Goal: Information Seeking & Learning: Learn about a topic

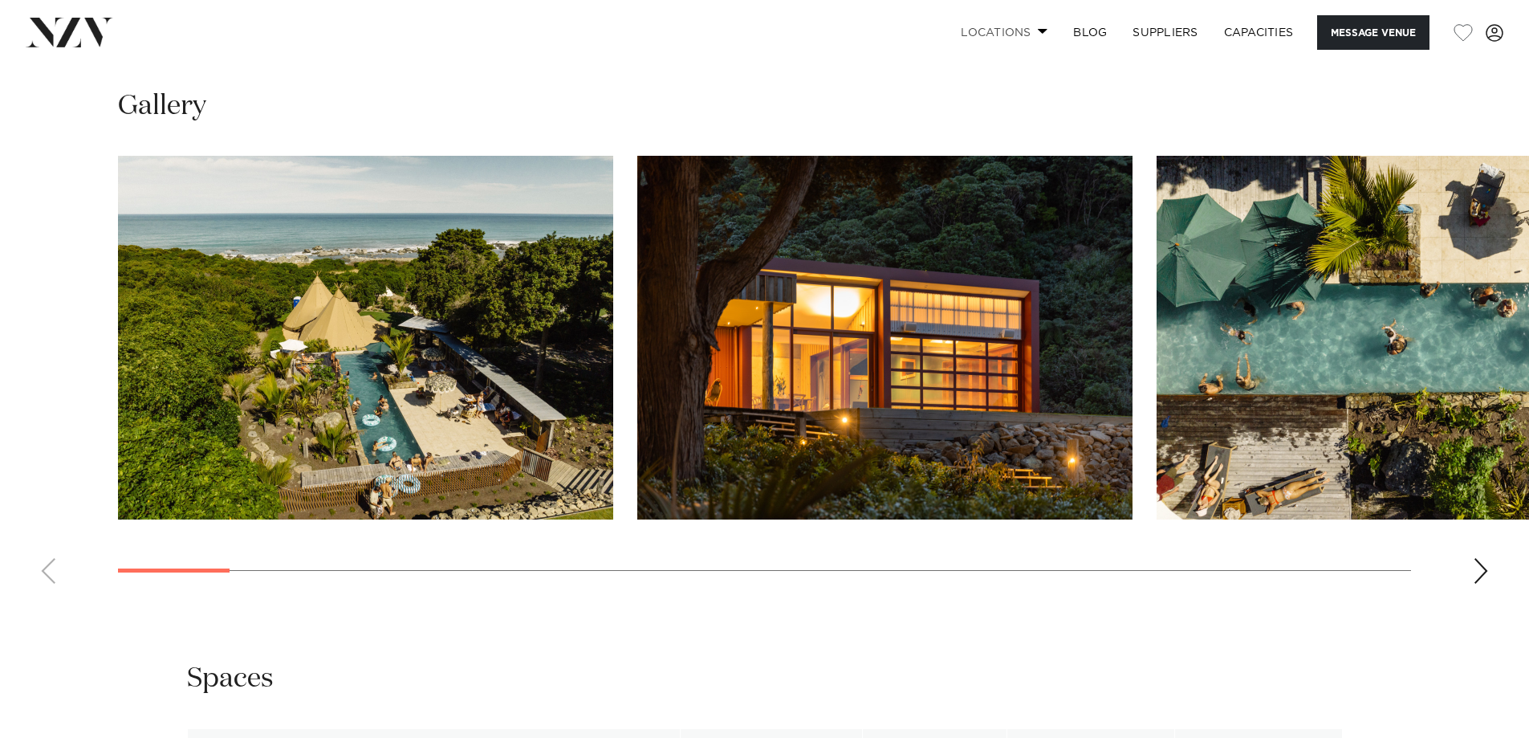
scroll to position [1525, 0]
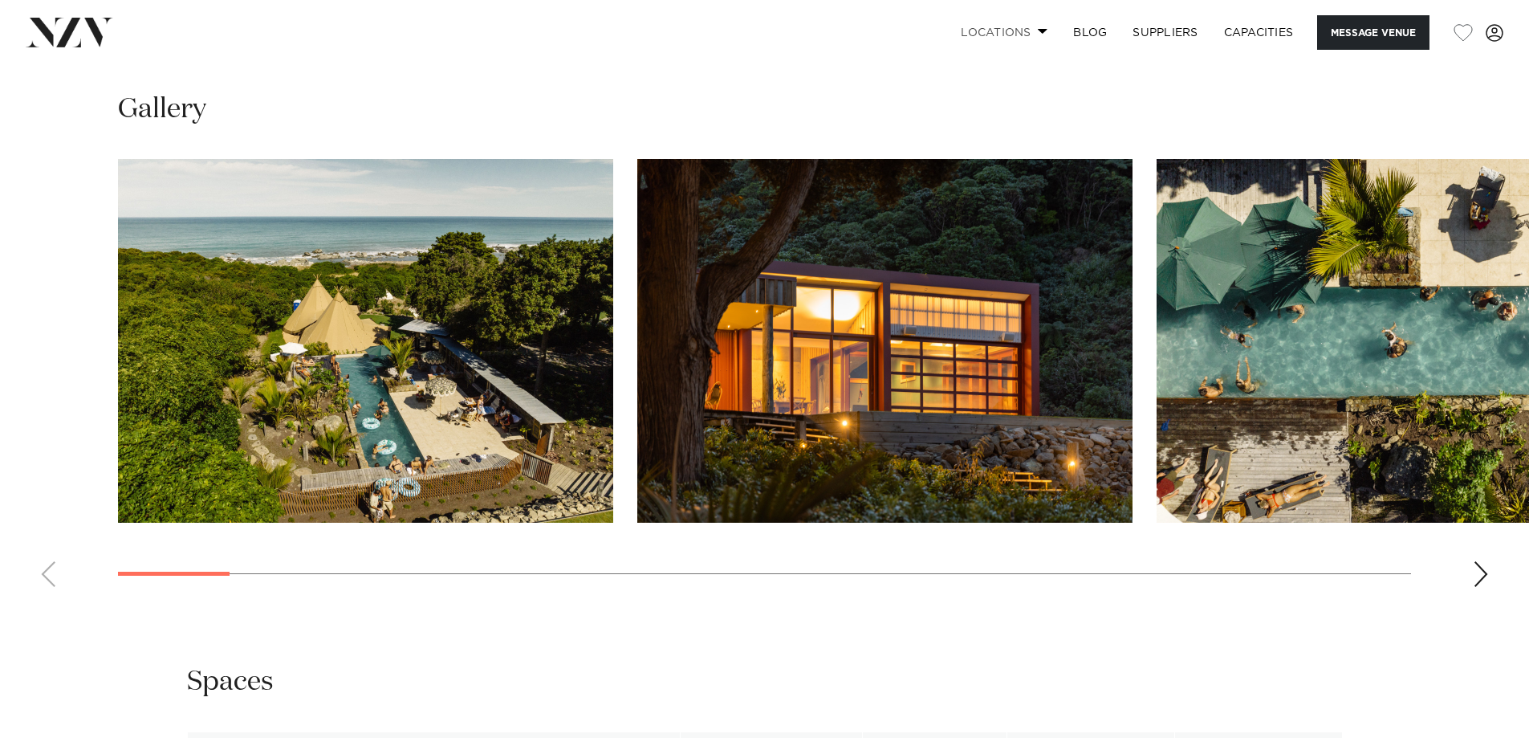
click at [968, 34] on link "Locations" at bounding box center [1004, 32] width 112 height 35
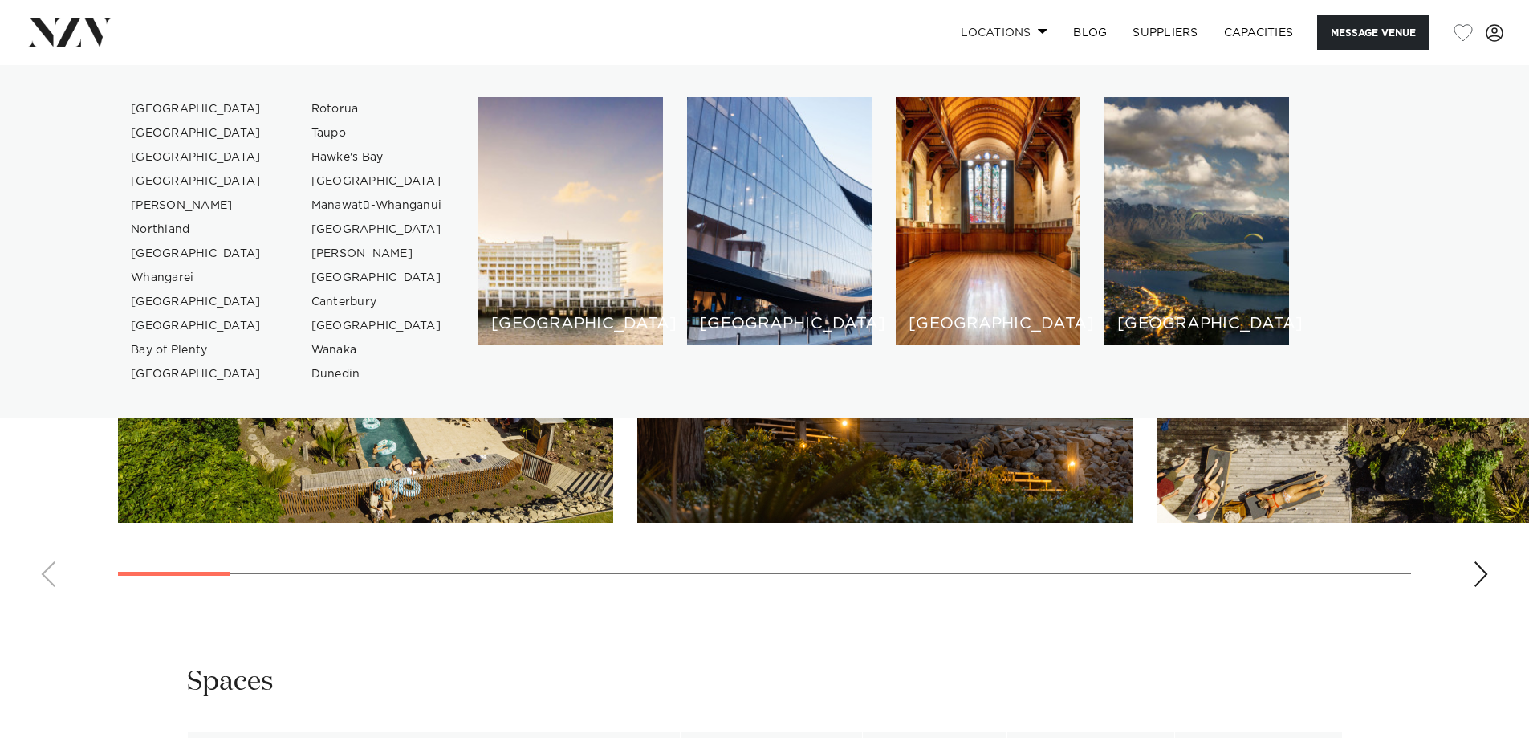
click at [968, 34] on link "Locations" at bounding box center [1004, 32] width 112 height 35
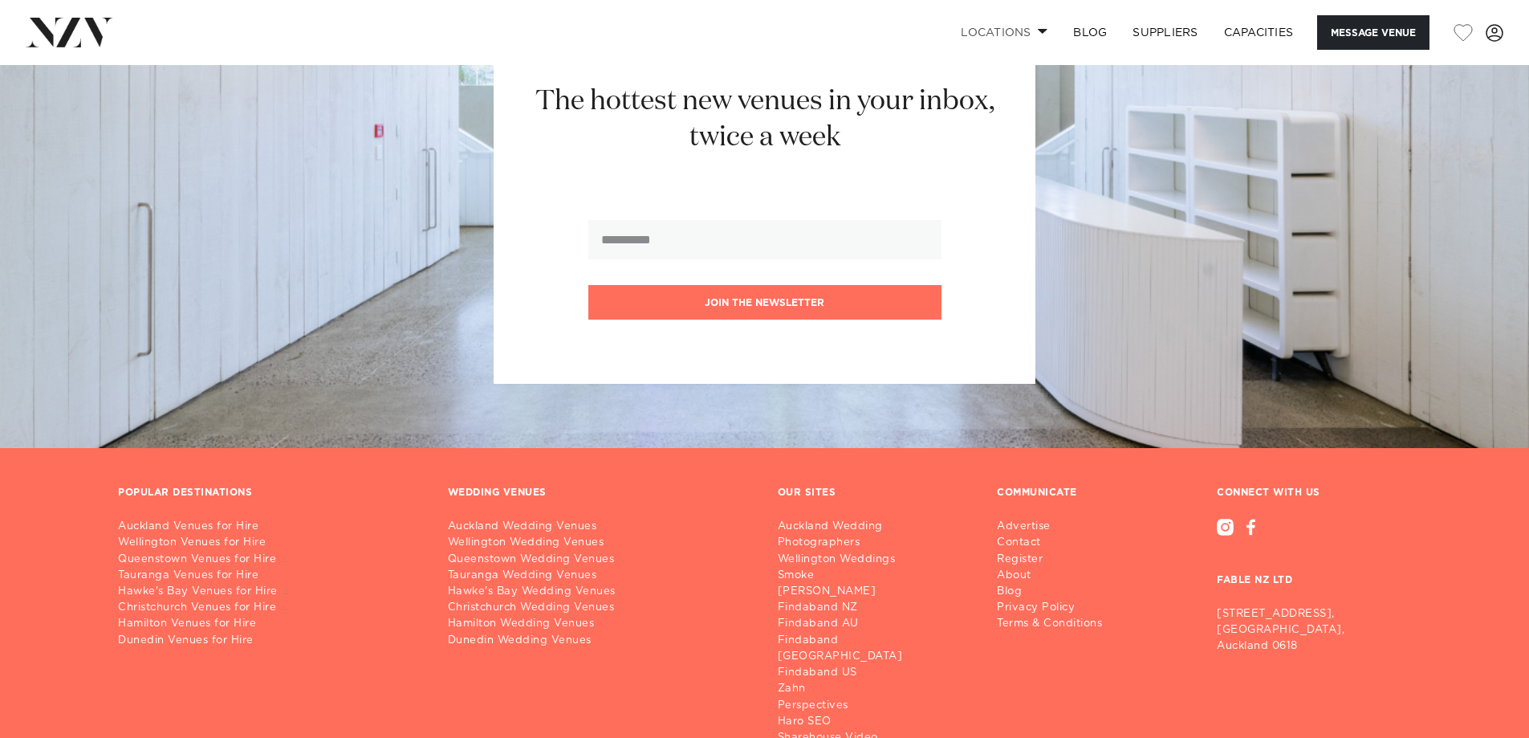
scroll to position [3401, 0]
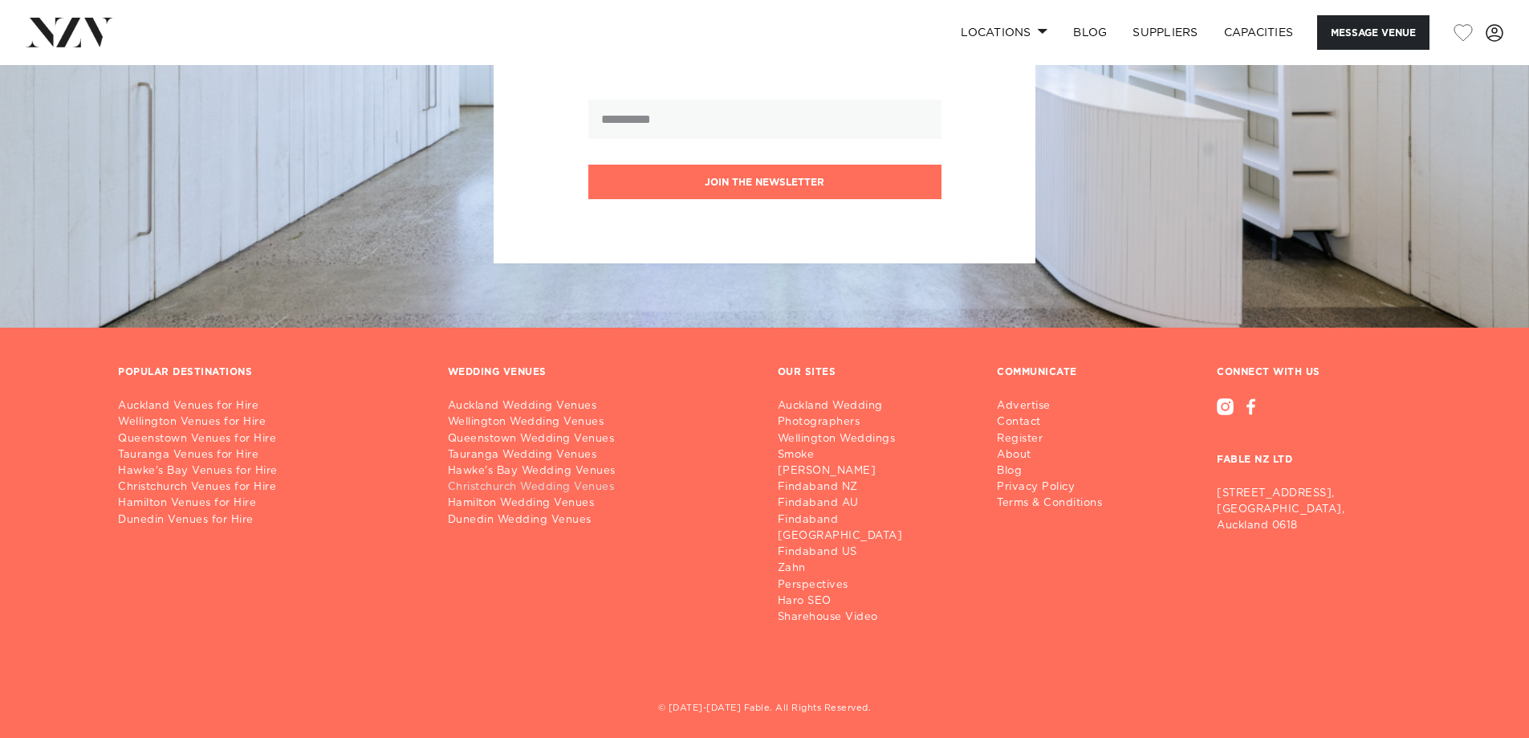
click at [506, 486] on link "Christchurch Wedding Venues" at bounding box center [600, 487] width 304 height 16
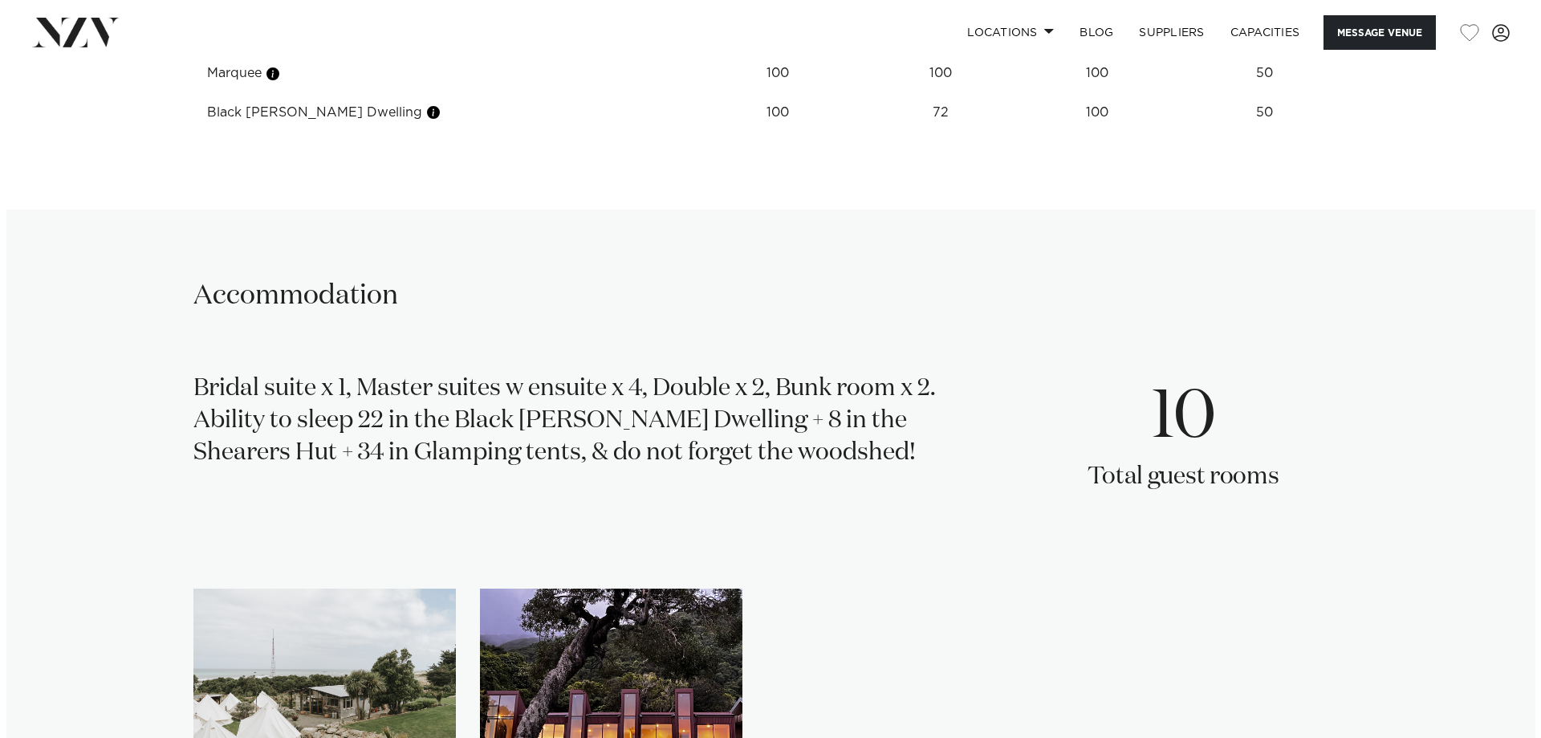
scroll to position [2518, 0]
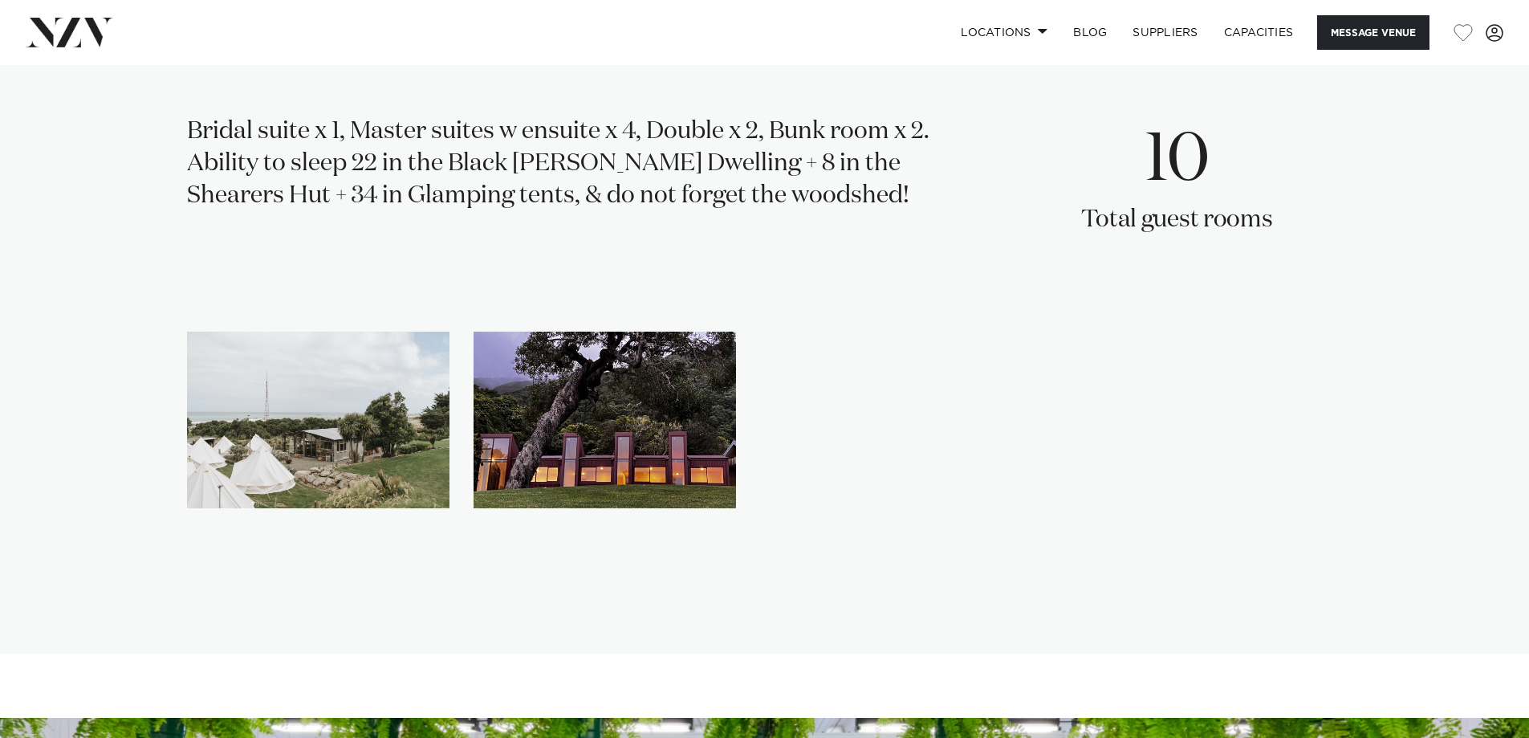
click at [637, 442] on img "2 / 2" at bounding box center [605, 420] width 262 height 177
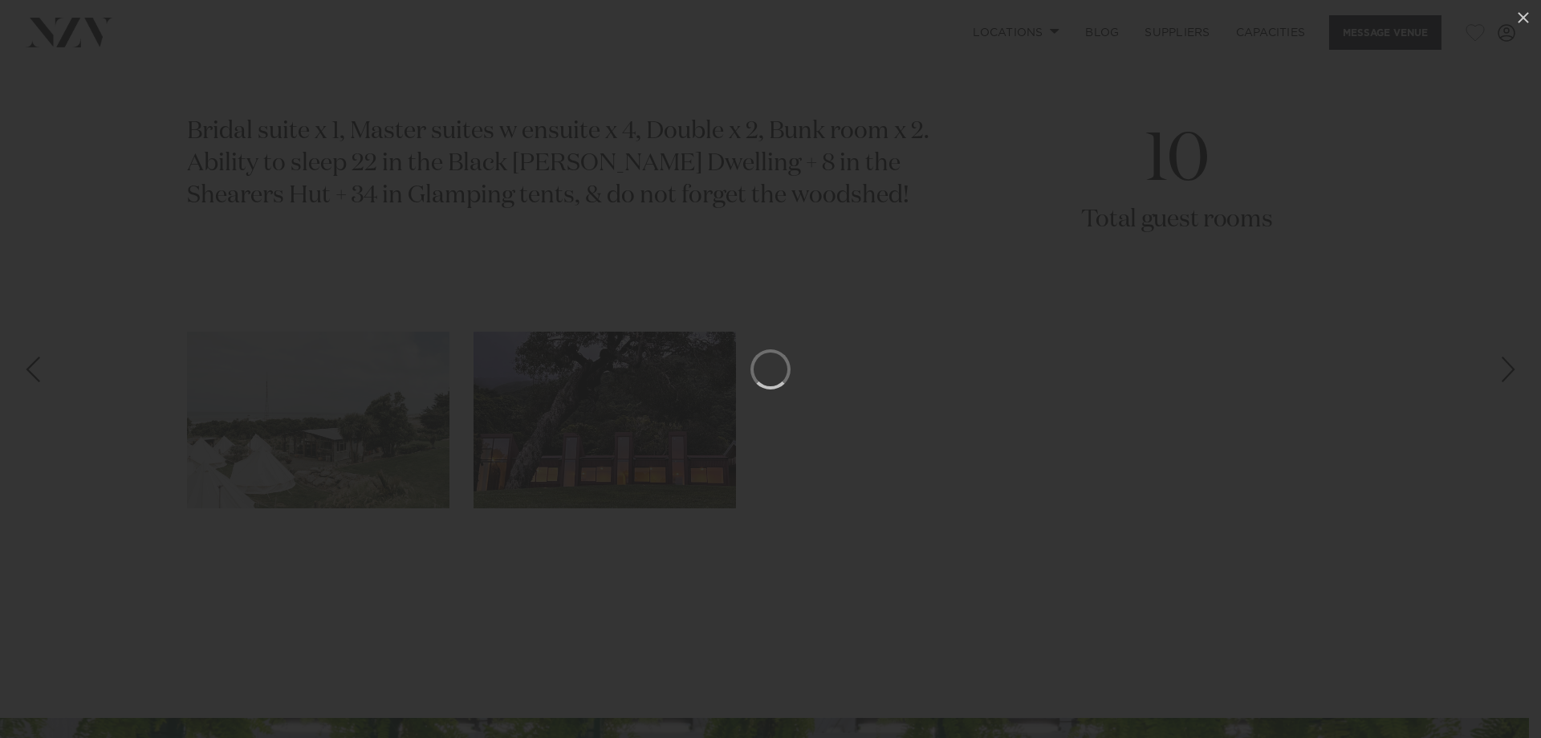
click at [1255, 313] on div at bounding box center [770, 369] width 1541 height 738
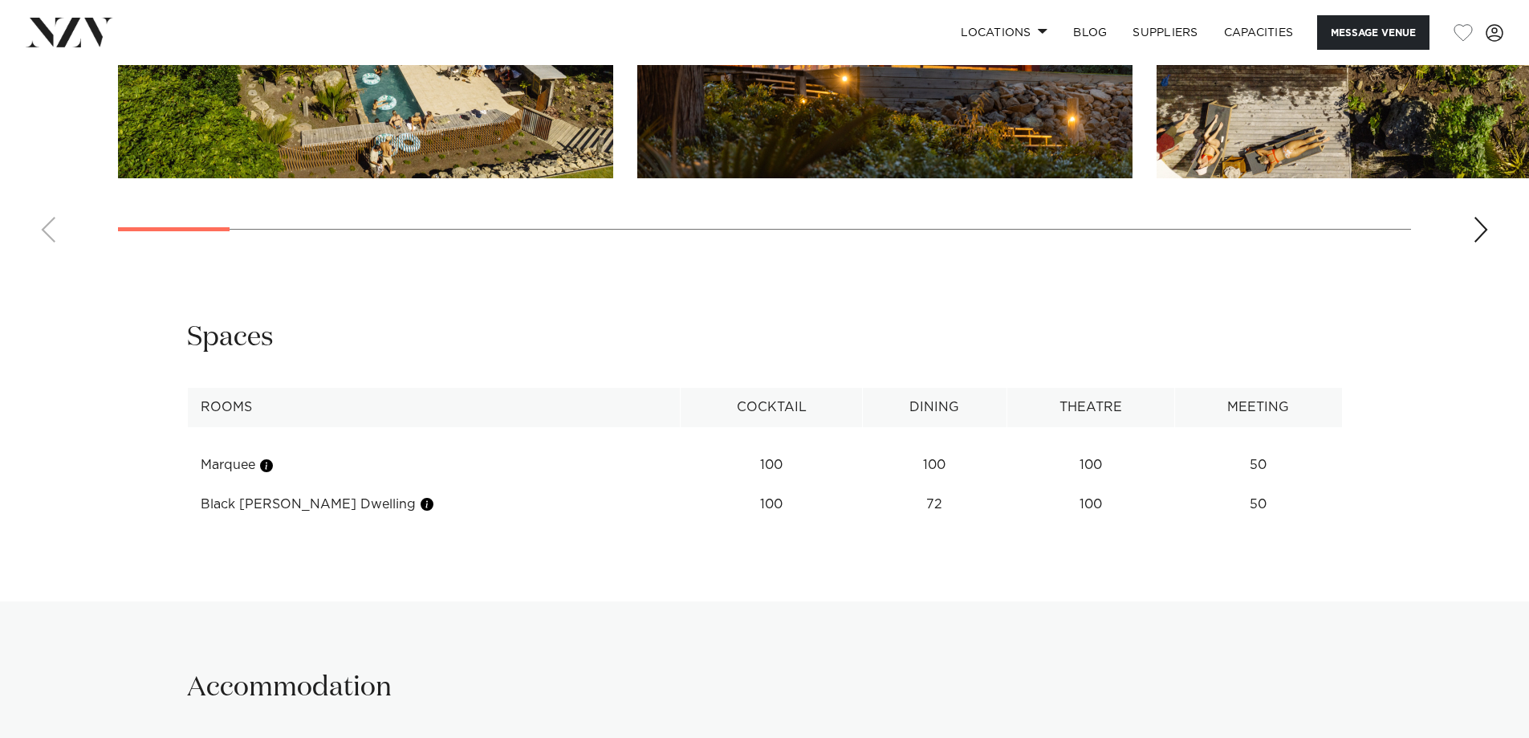
scroll to position [1876, 0]
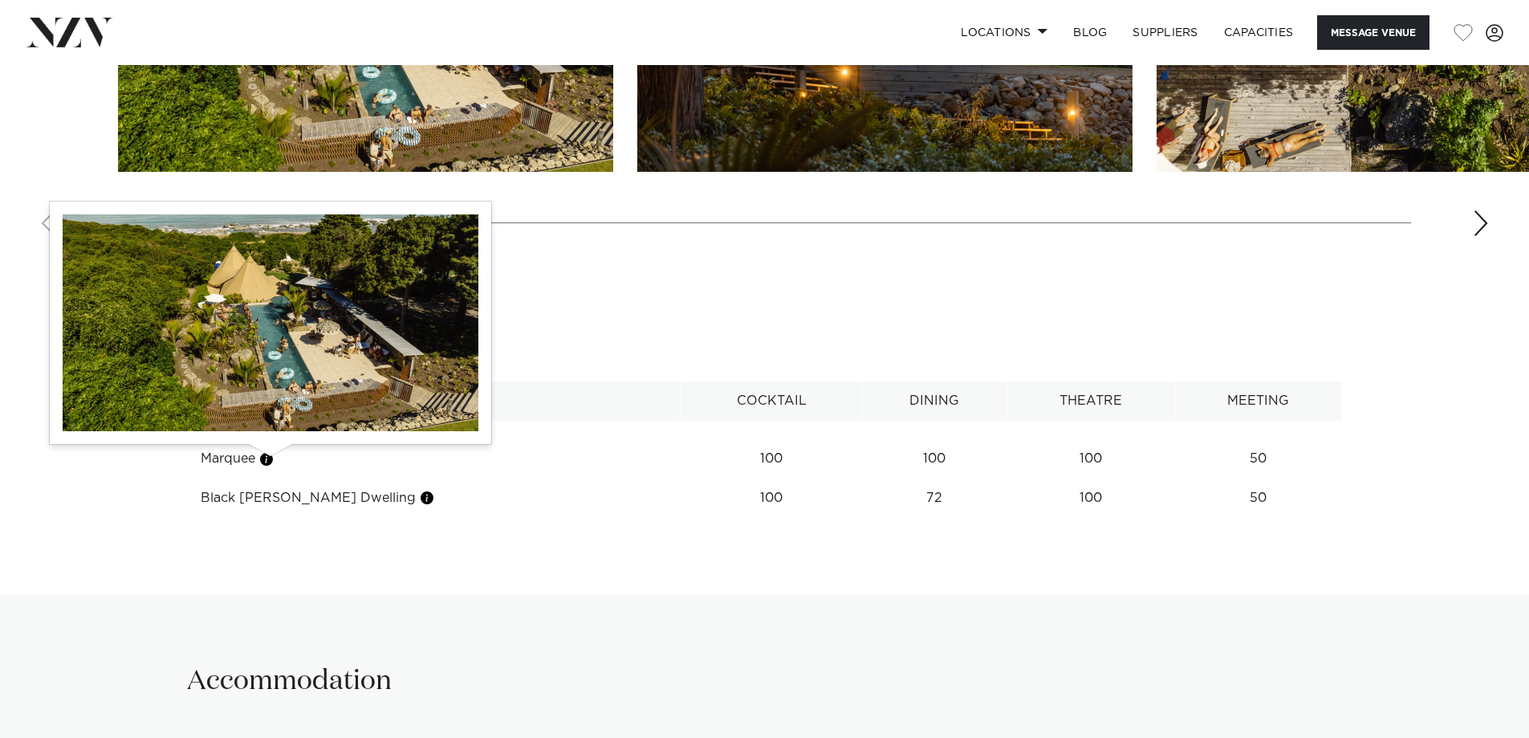
click at [267, 459] on button "button" at bounding box center [266, 459] width 16 height 16
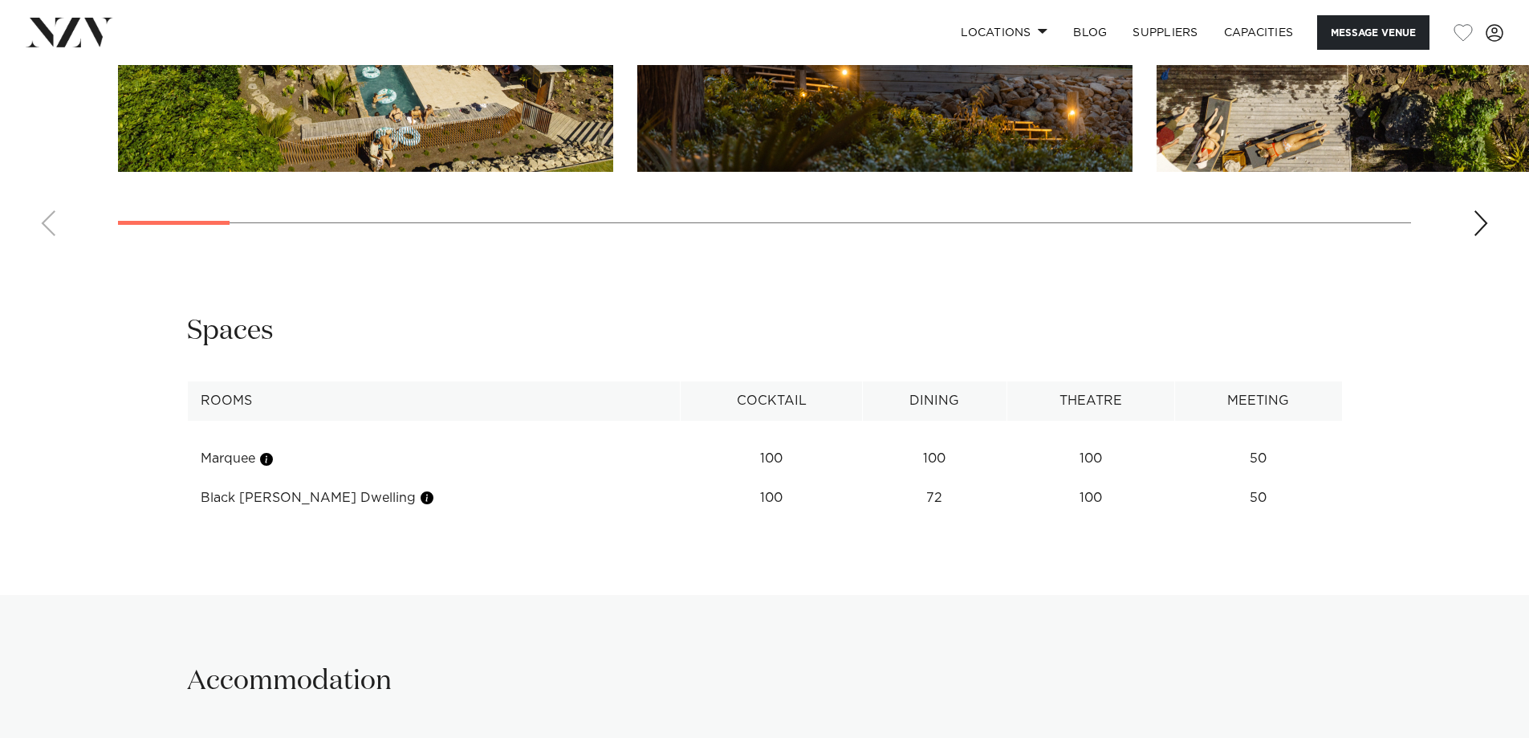
click at [348, 494] on body "Locations Auckland Wellington Christchurch Queenstown Hamilton Northland Bay of…" at bounding box center [764, 198] width 1529 height 4149
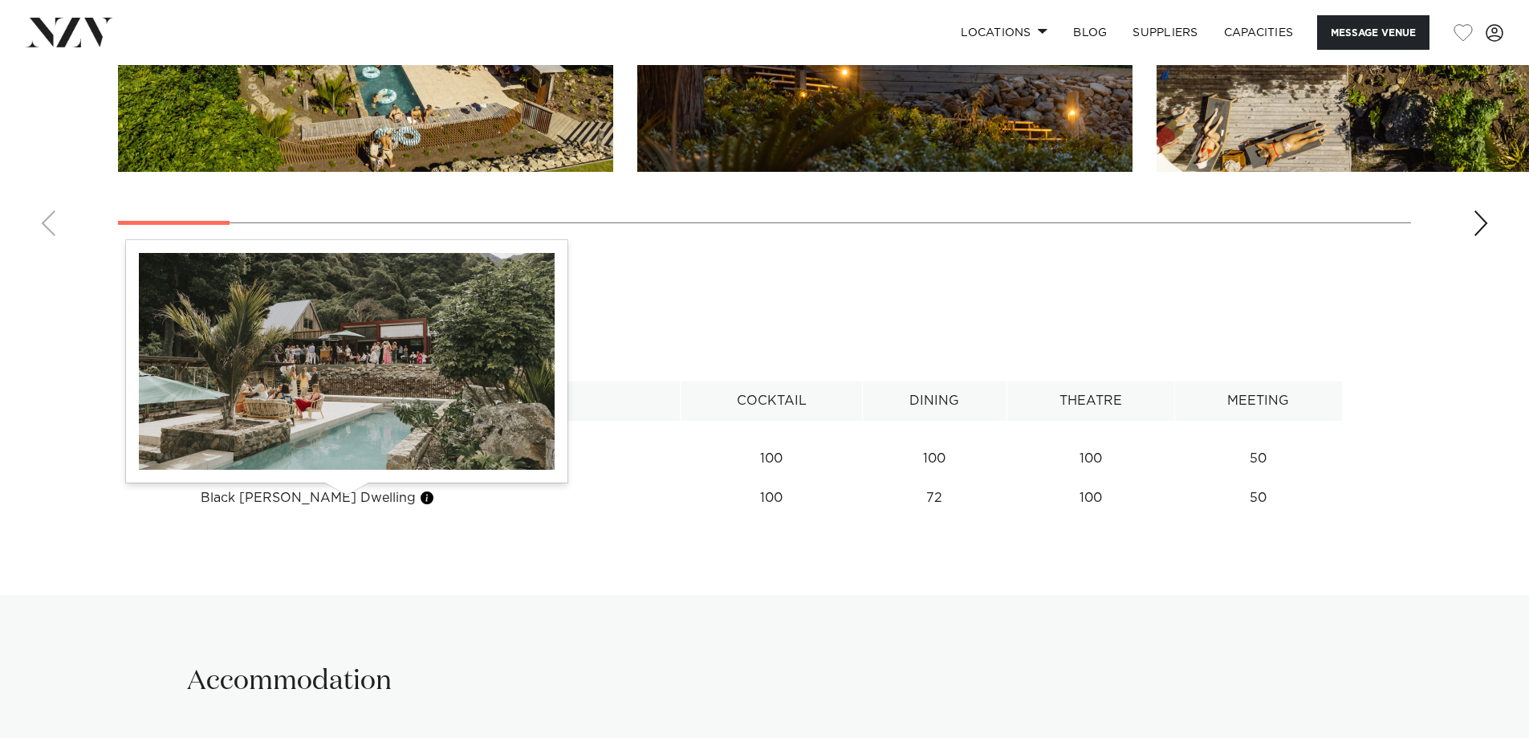
click at [419, 498] on button "button" at bounding box center [427, 498] width 16 height 16
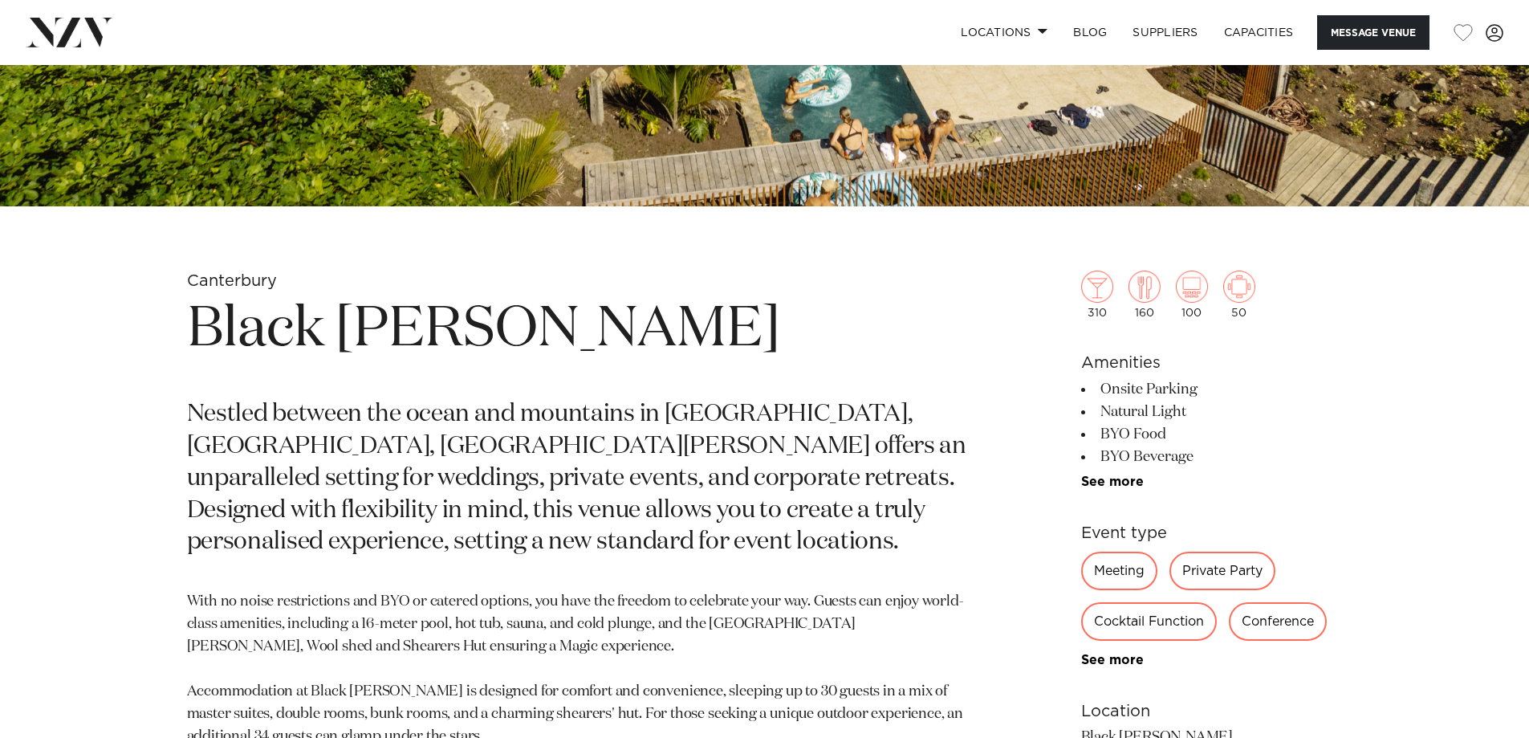
scroll to position [592, 0]
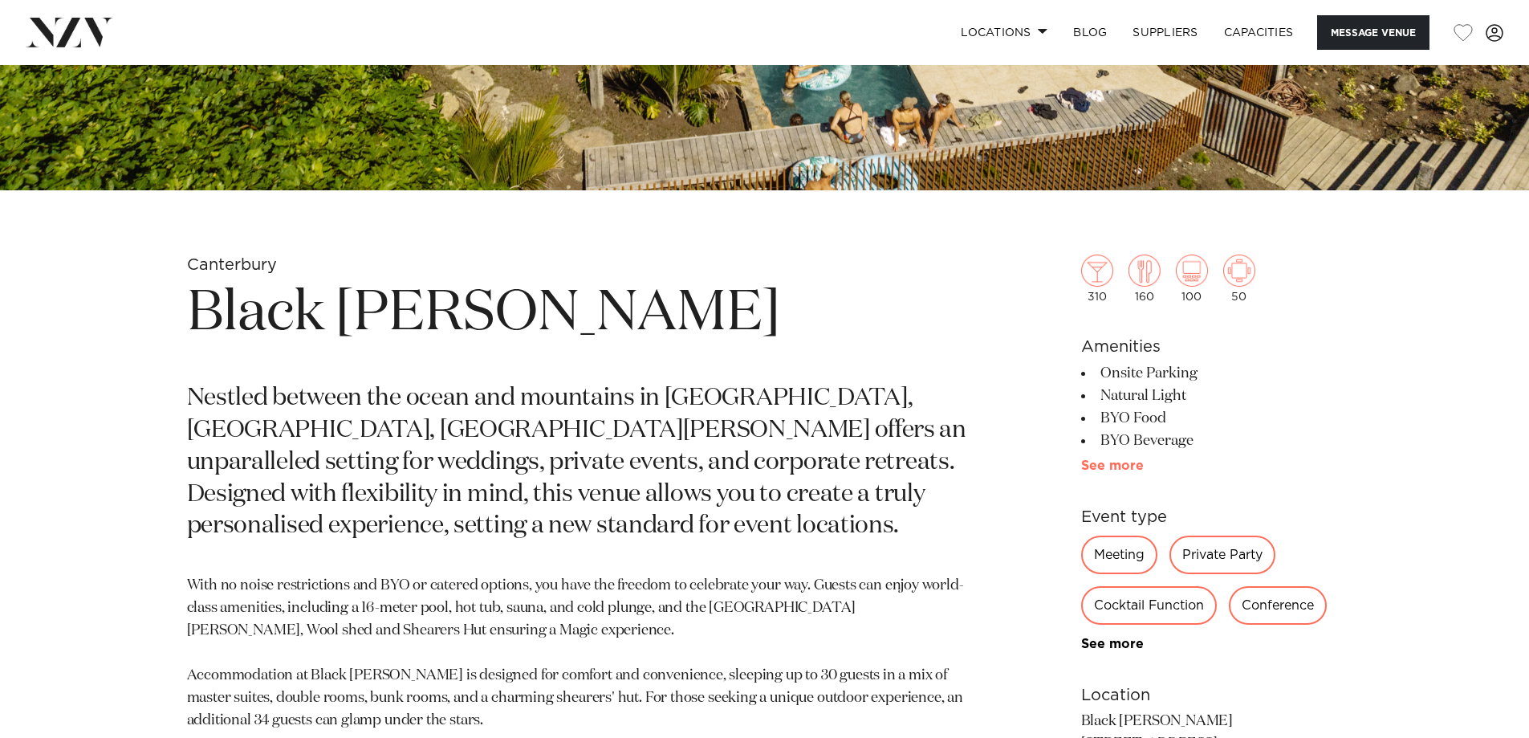
click at [1126, 468] on link "See more" at bounding box center [1143, 465] width 125 height 13
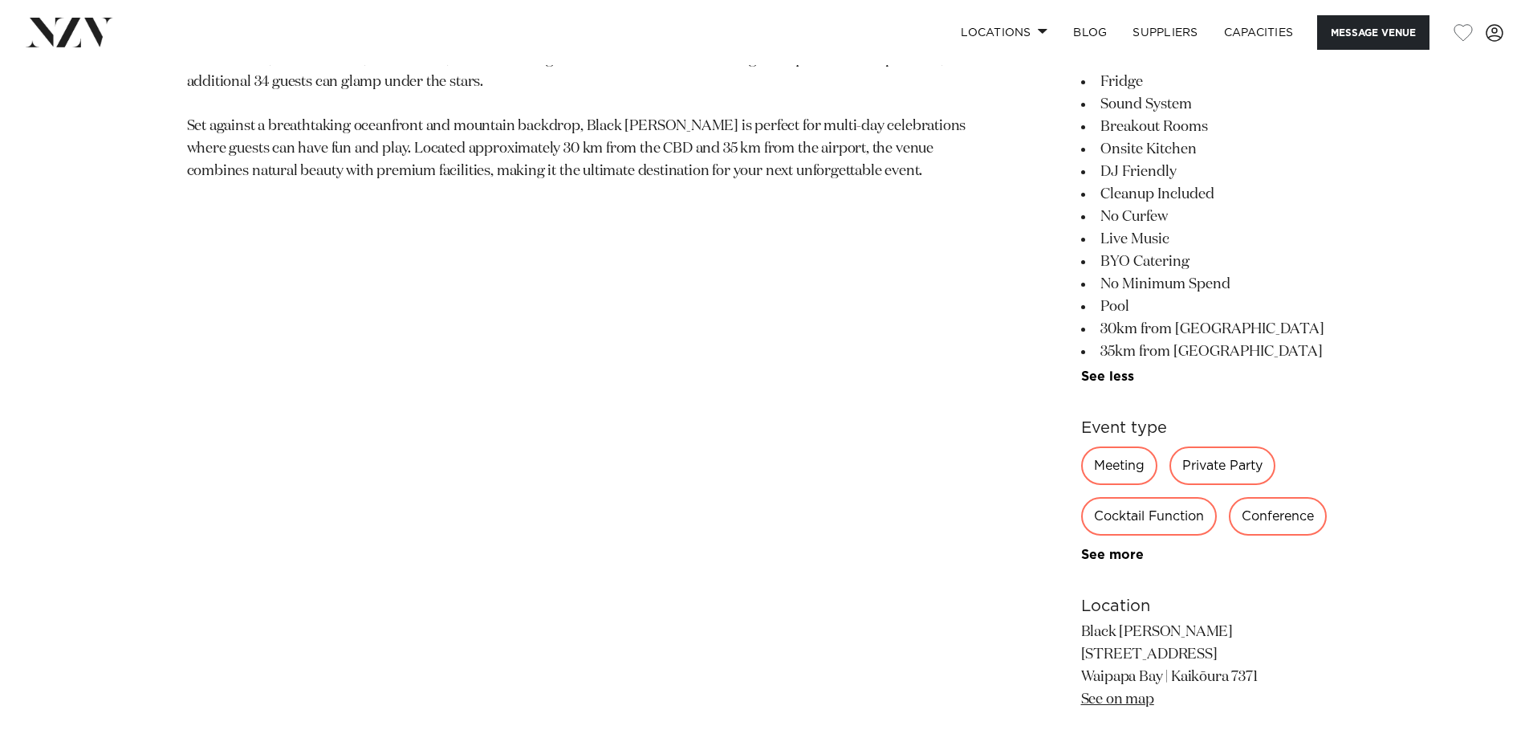
scroll to position [1234, 0]
click at [1109, 552] on link "See more" at bounding box center [1143, 550] width 125 height 13
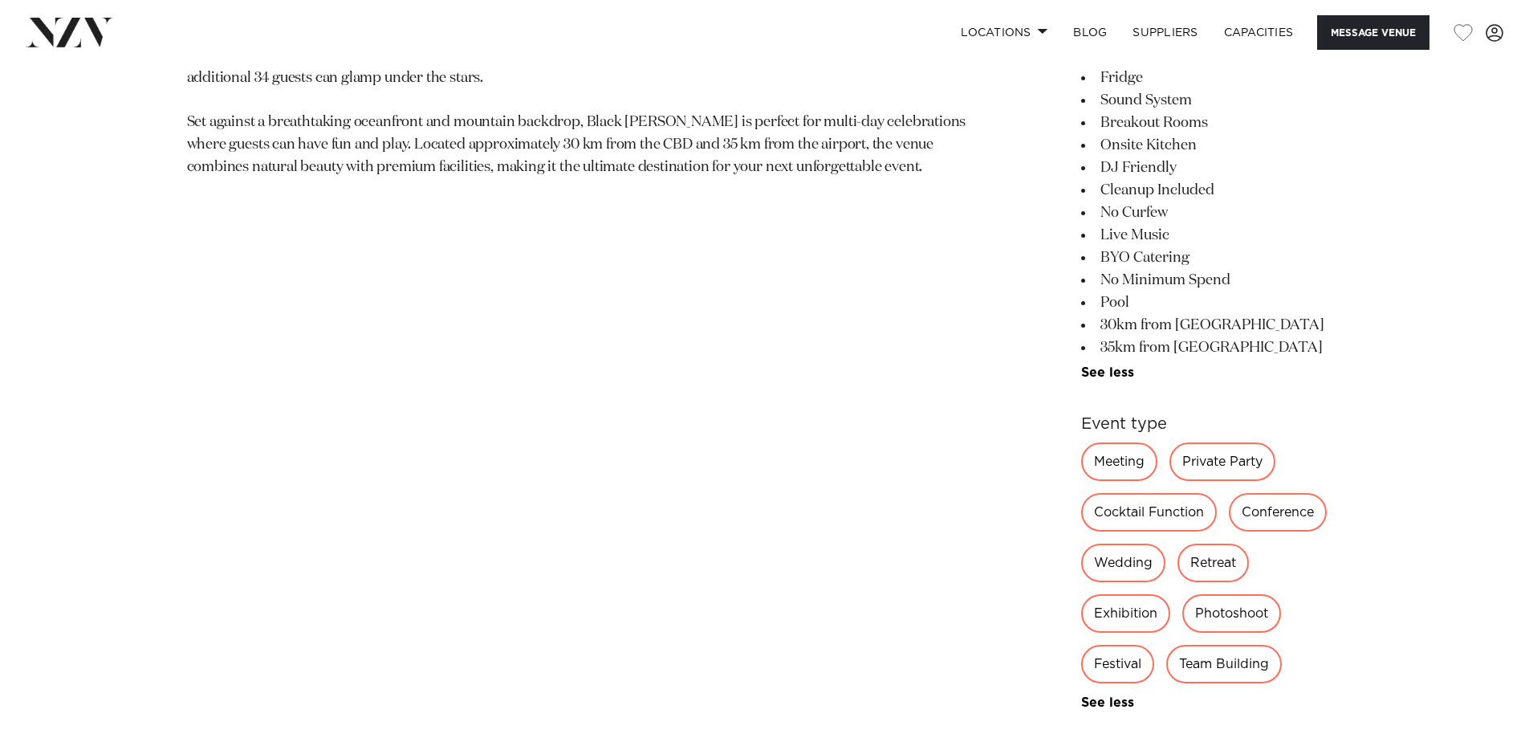
scroll to position [1314, 0]
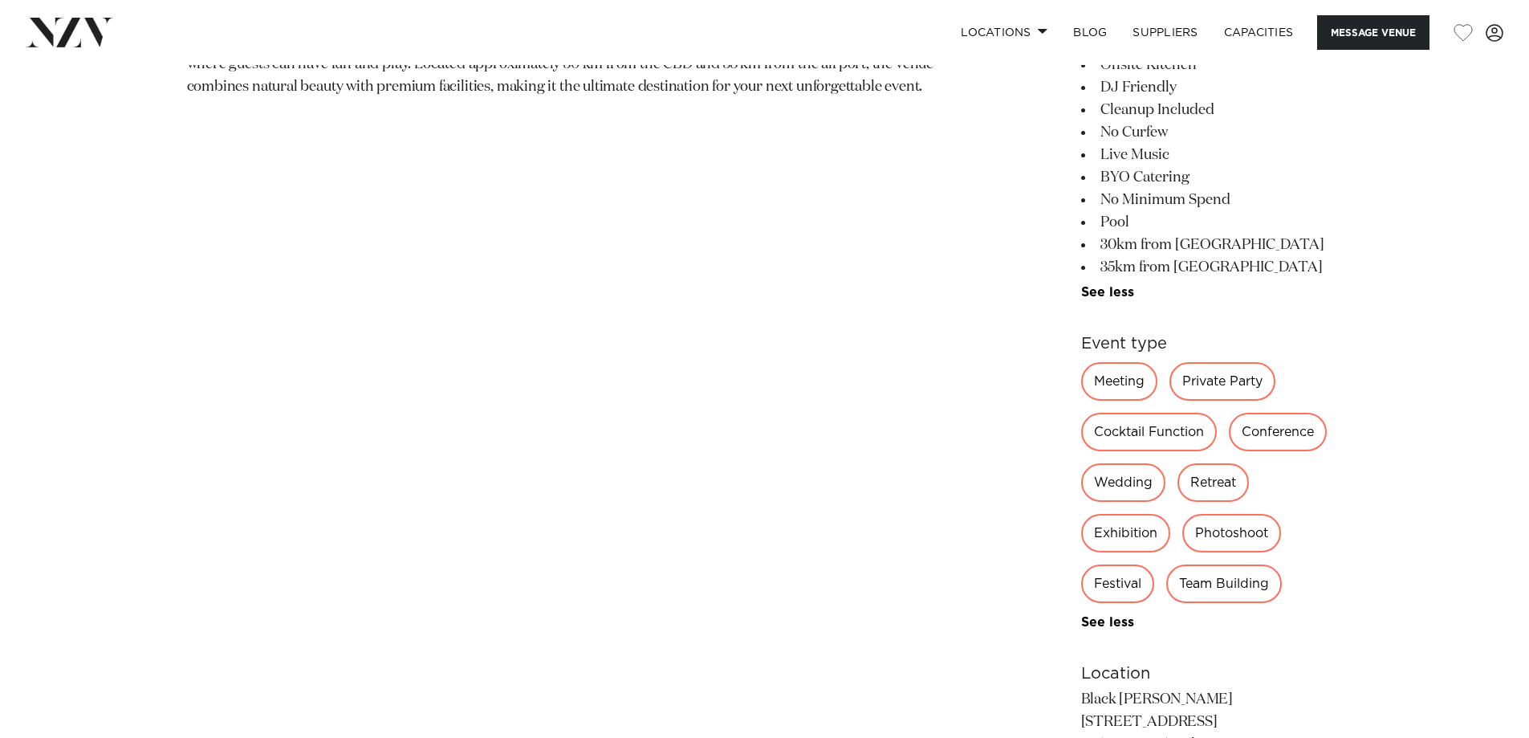
click at [1121, 465] on div "Wedding" at bounding box center [1123, 482] width 84 height 39
click at [1111, 479] on div "Wedding" at bounding box center [1123, 482] width 84 height 39
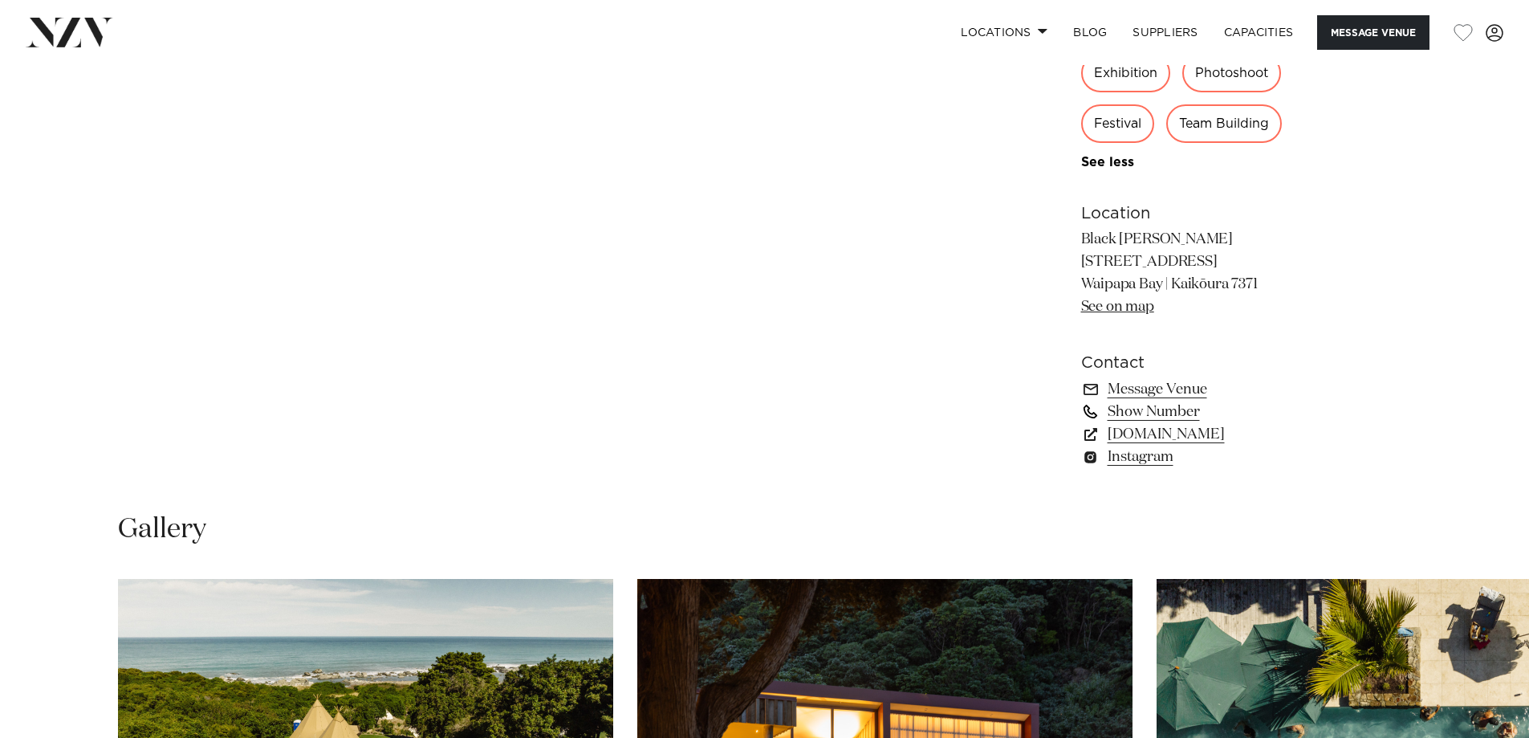
scroll to position [1766, 0]
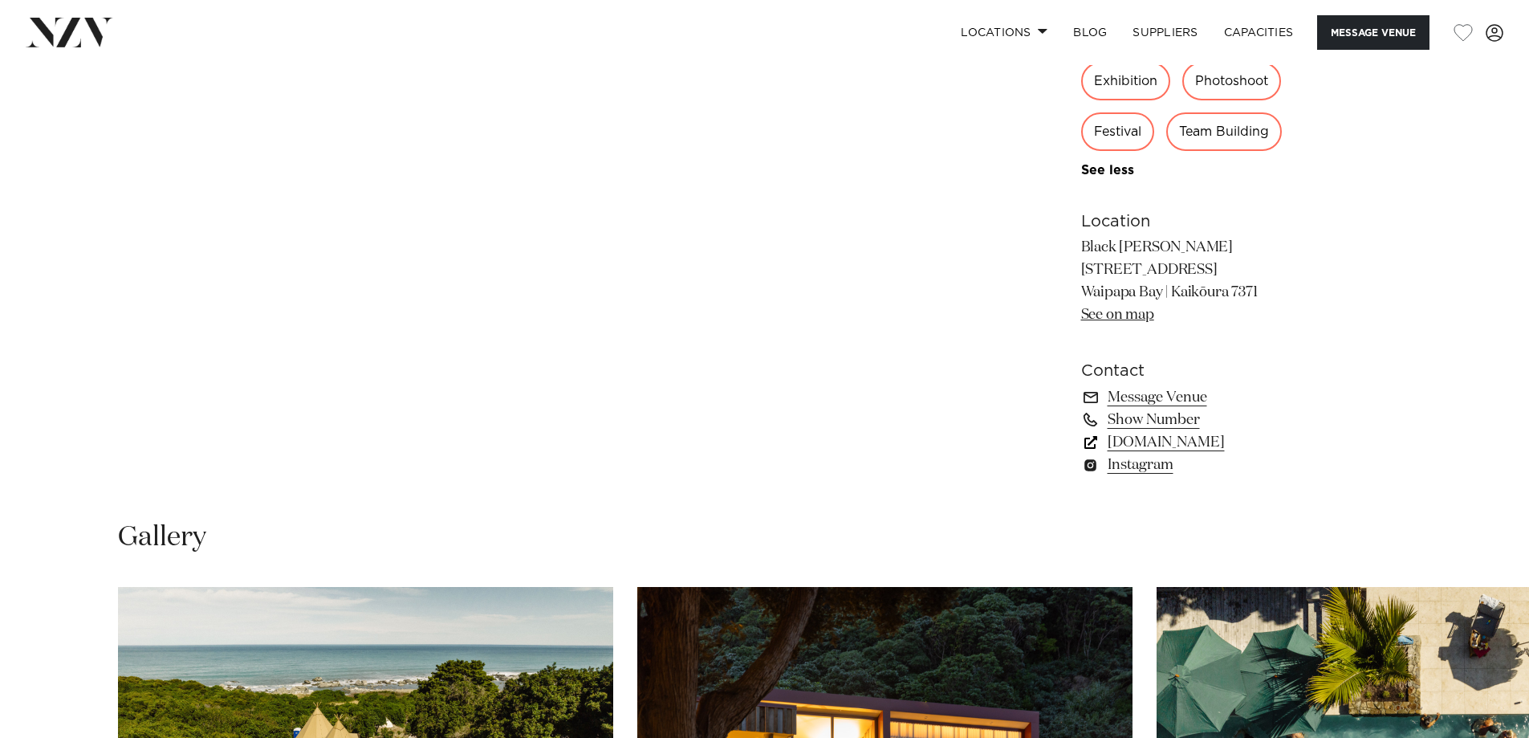
click at [1153, 440] on link "nzvenues.co.nz" at bounding box center [1212, 442] width 262 height 22
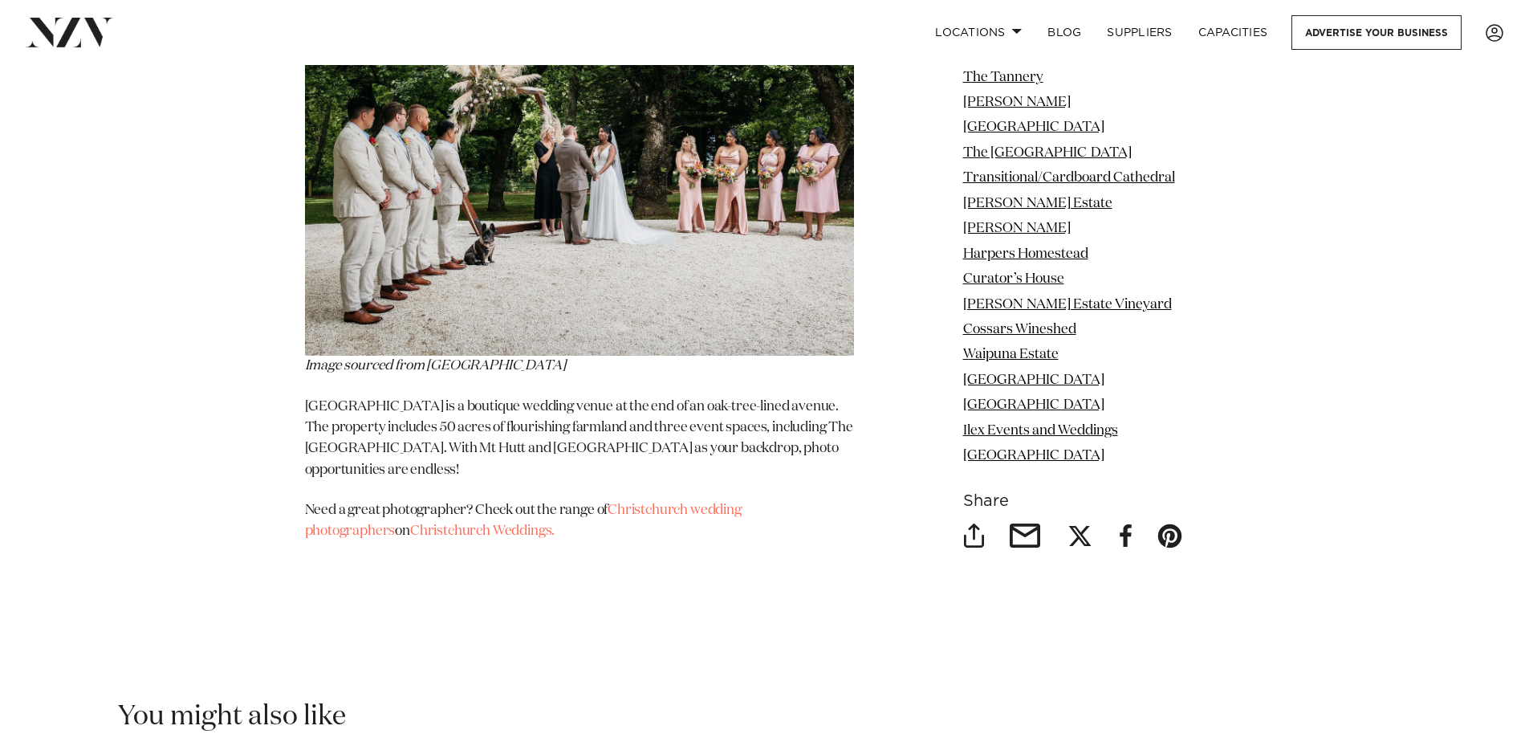
scroll to position [14449, 0]
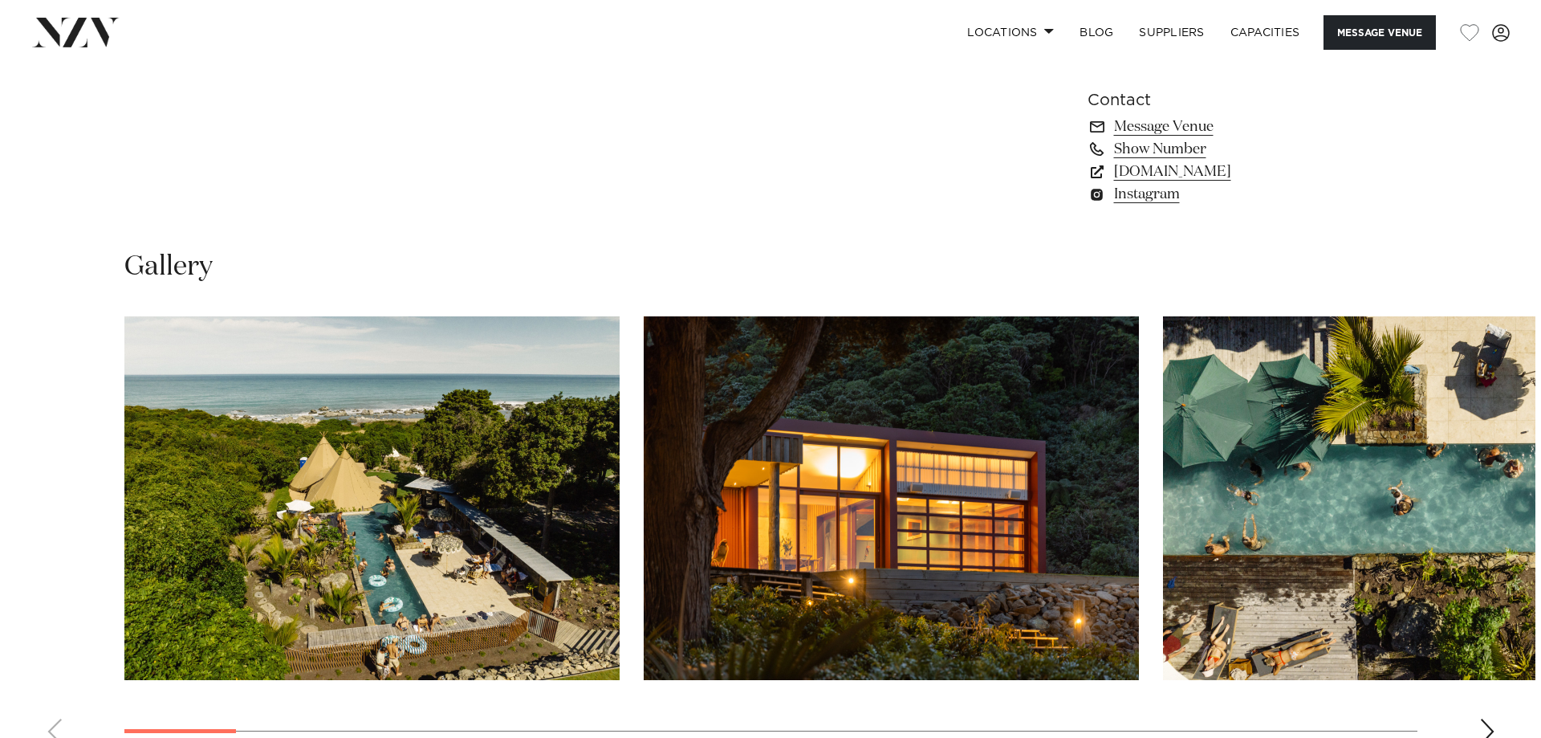
scroll to position [1365, 0]
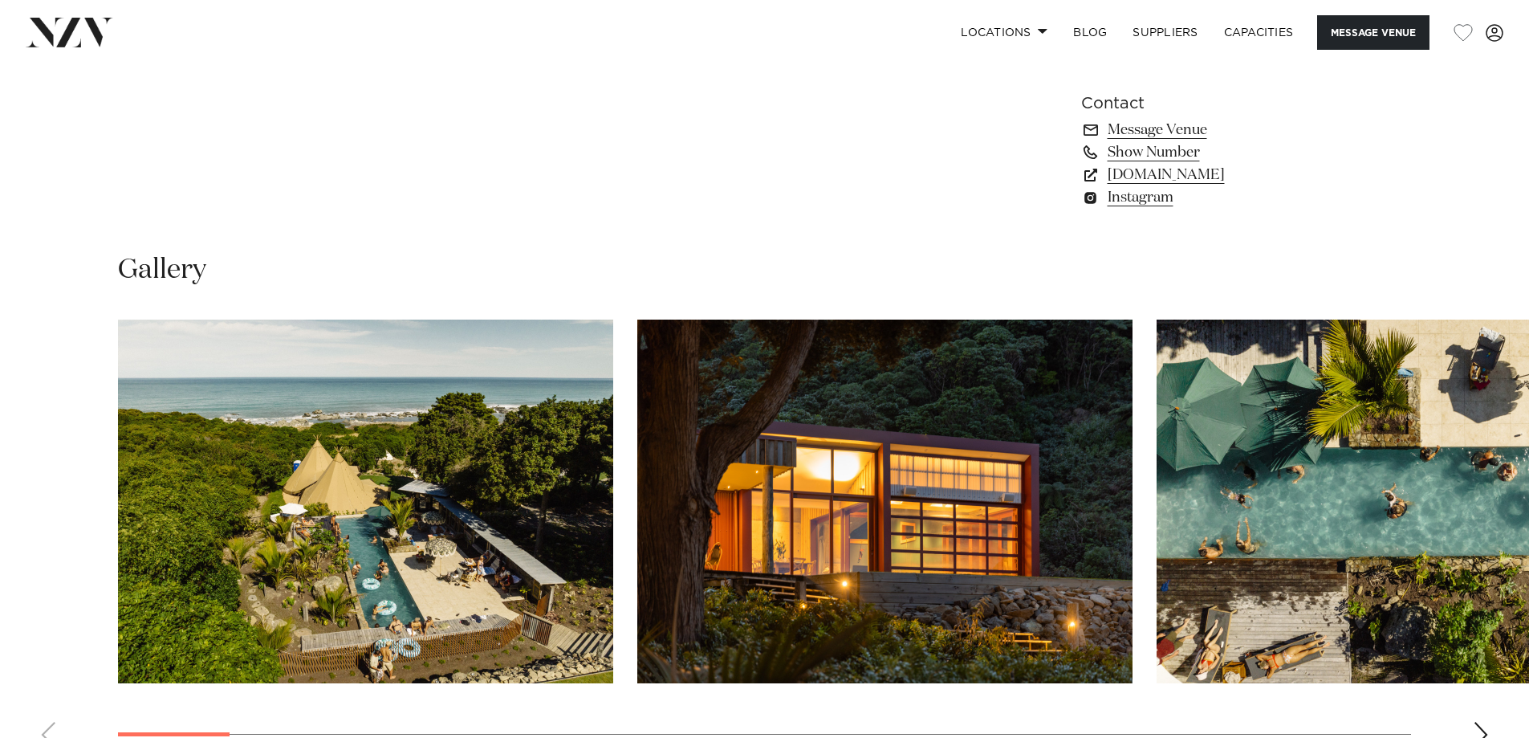
click at [1458, 444] on img "3 / 29" at bounding box center [1404, 501] width 495 height 364
